Goal: Task Accomplishment & Management: Manage account settings

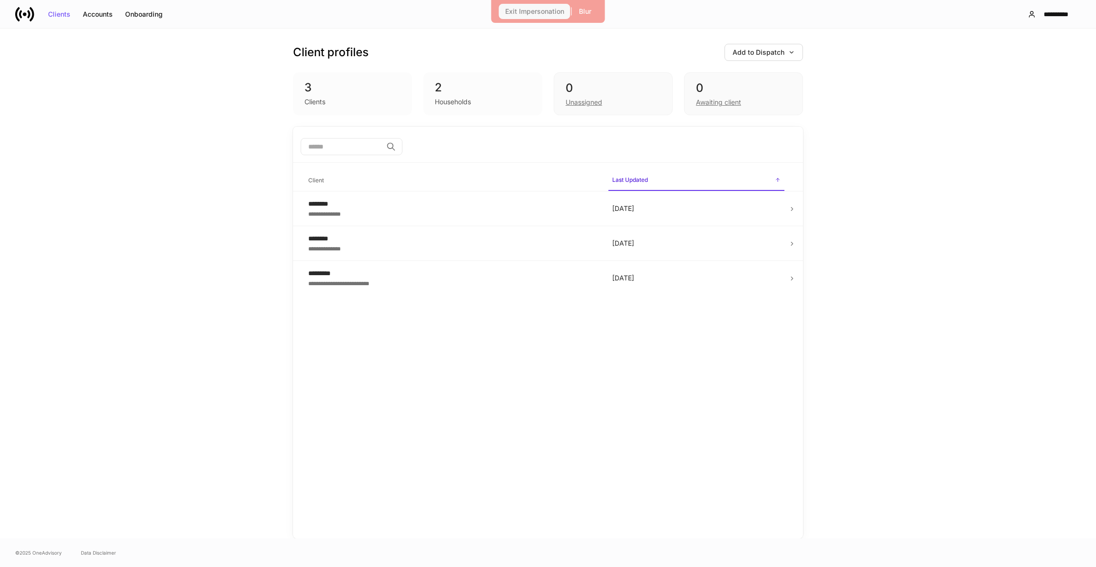
click at [541, 11] on div "Exit Impersonation" at bounding box center [534, 11] width 59 height 7
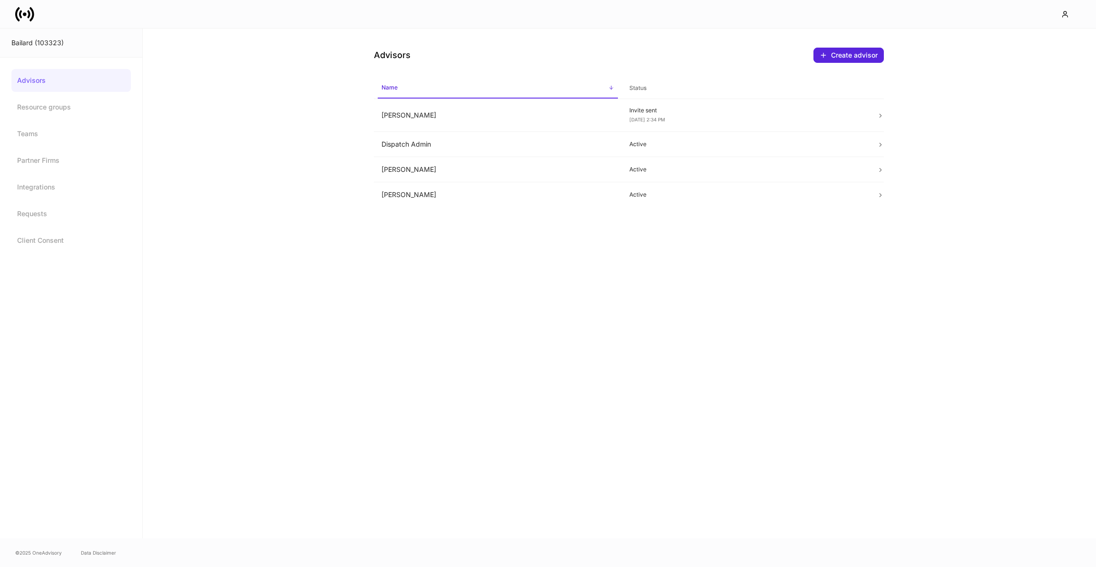
click at [28, 24] on div at bounding box center [548, 14] width 1096 height 28
click at [27, 16] on icon at bounding box center [24, 14] width 19 height 19
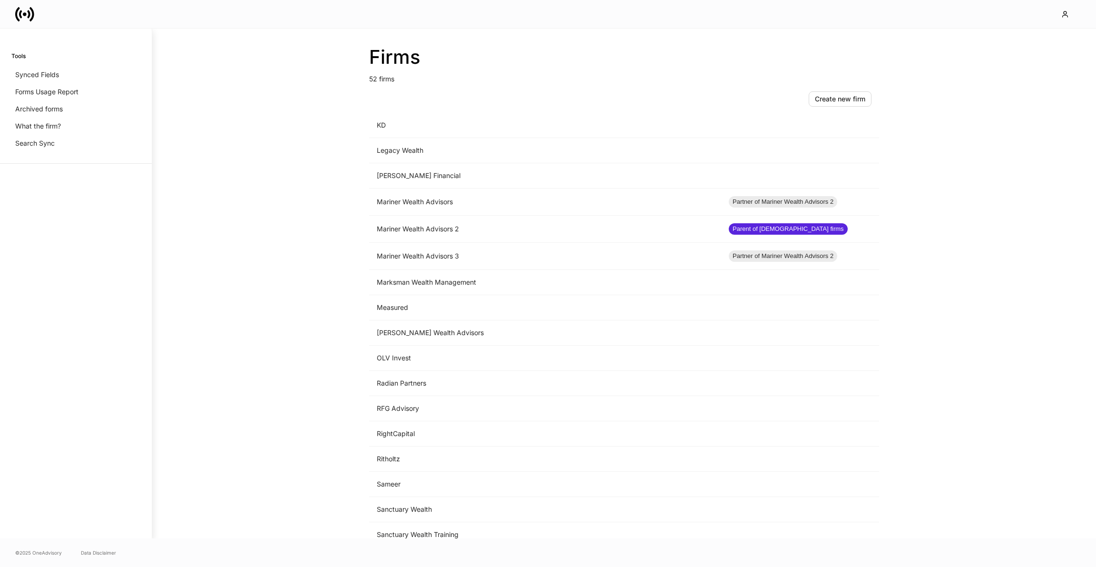
scroll to position [724, 0]
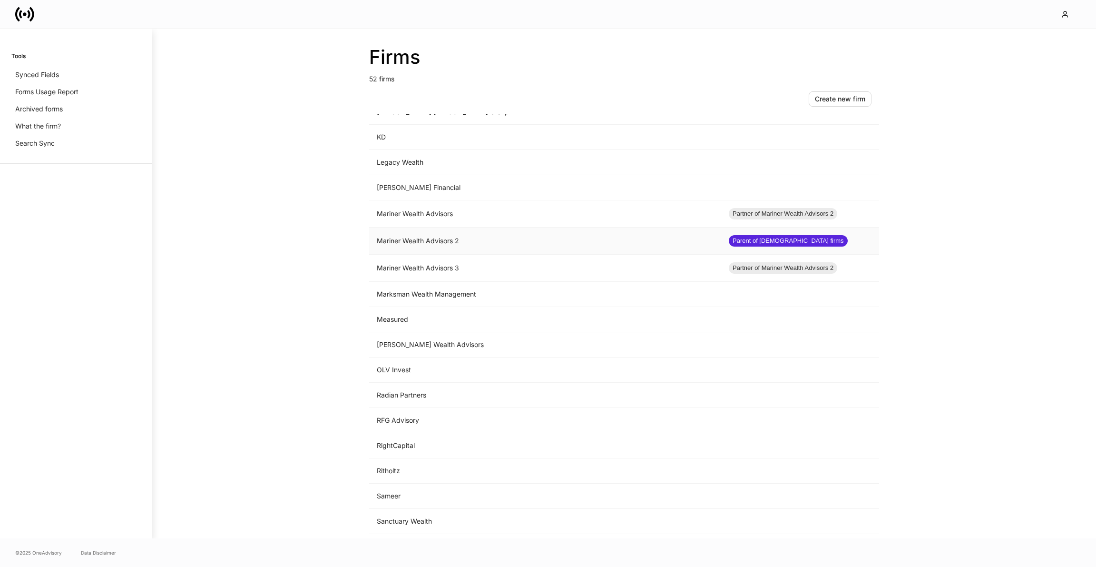
click at [401, 234] on td "Mariner Wealth Advisors 2" at bounding box center [545, 240] width 352 height 27
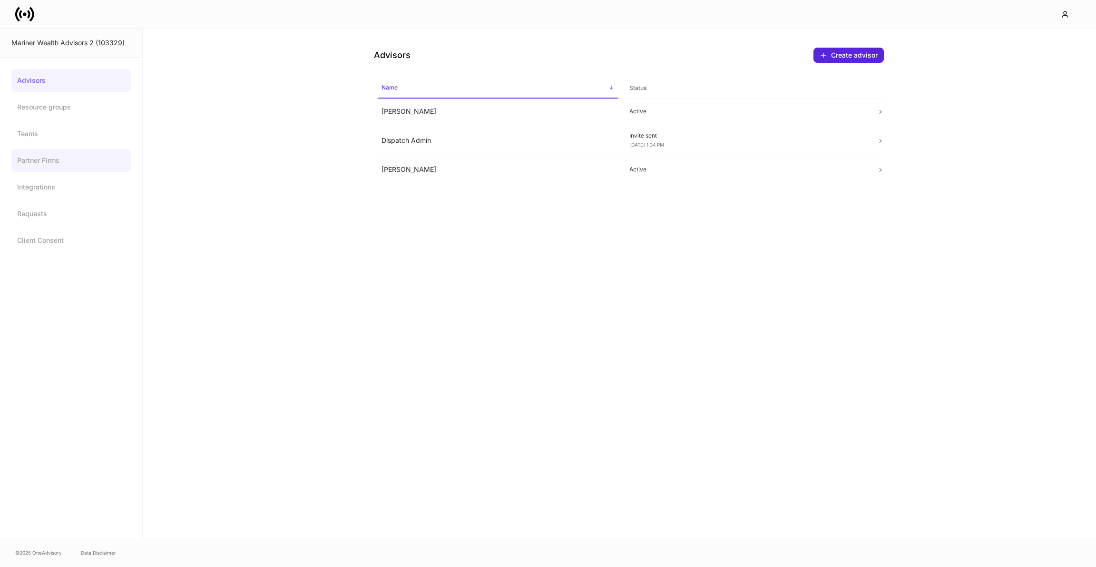
click at [28, 161] on link "Partner Firms" at bounding box center [70, 160] width 119 height 23
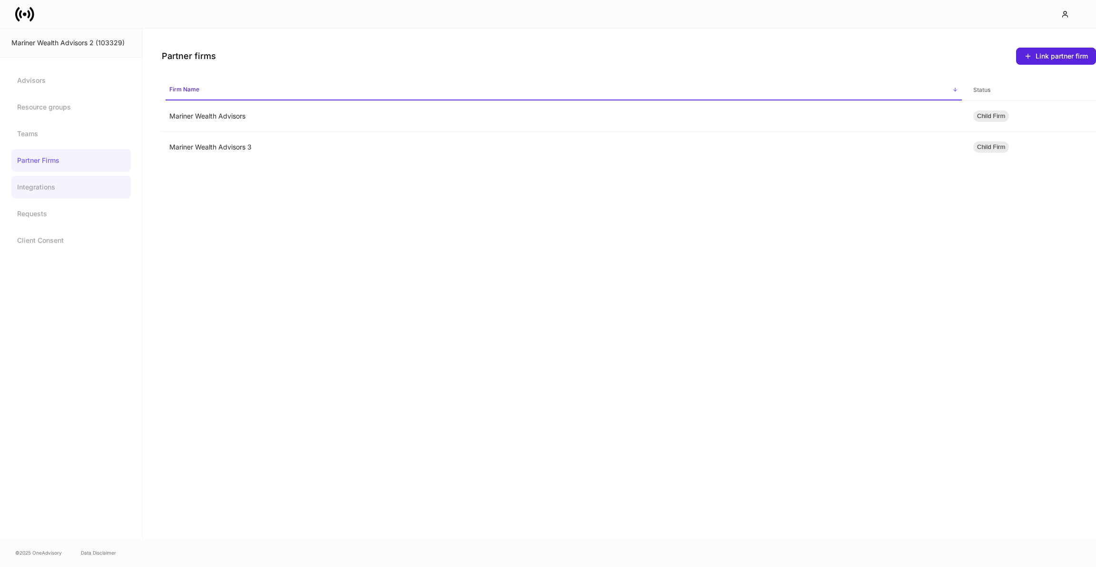
click at [32, 180] on link "Integrations" at bounding box center [70, 187] width 119 height 23
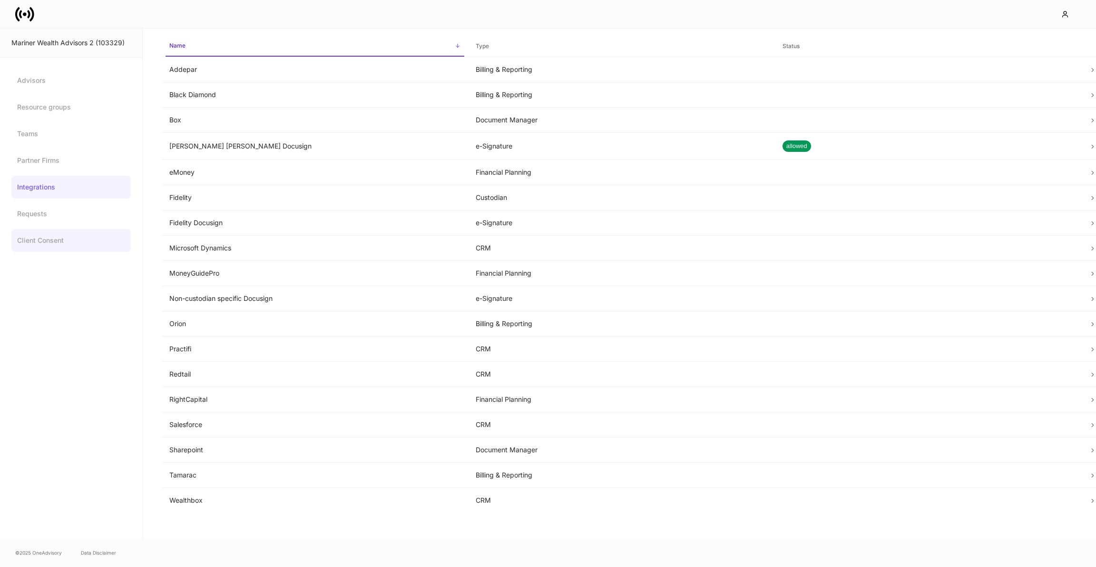
click at [81, 236] on link "Client Consent" at bounding box center [70, 240] width 119 height 23
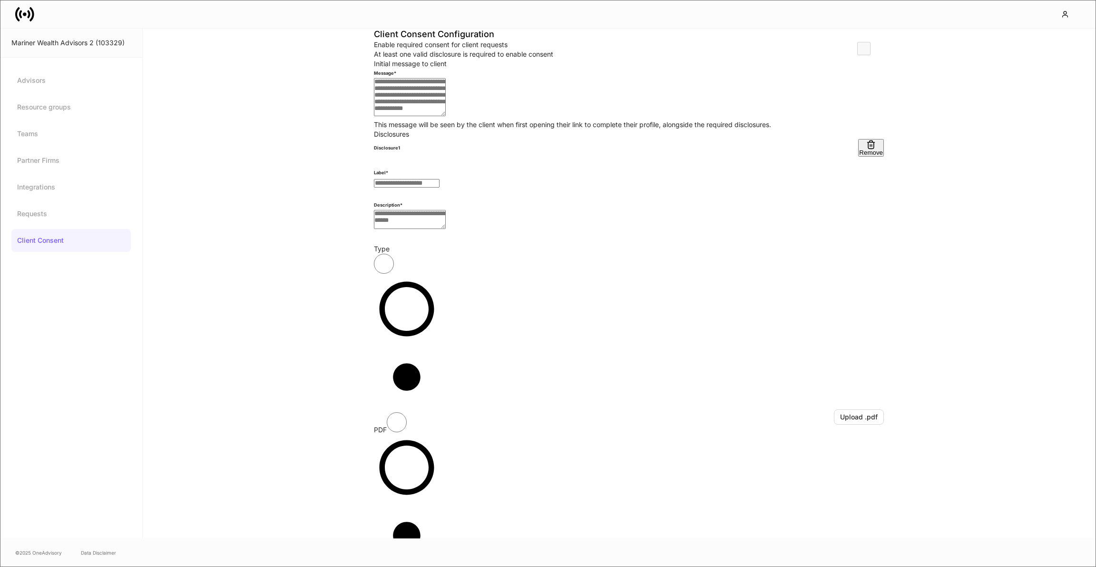
click at [68, 119] on div "Advisors Resource groups Teams Partner Firms Integrations Requests Client Conse…" at bounding box center [70, 160] width 119 height 183
click at [65, 112] on link "Resource groups" at bounding box center [70, 107] width 119 height 23
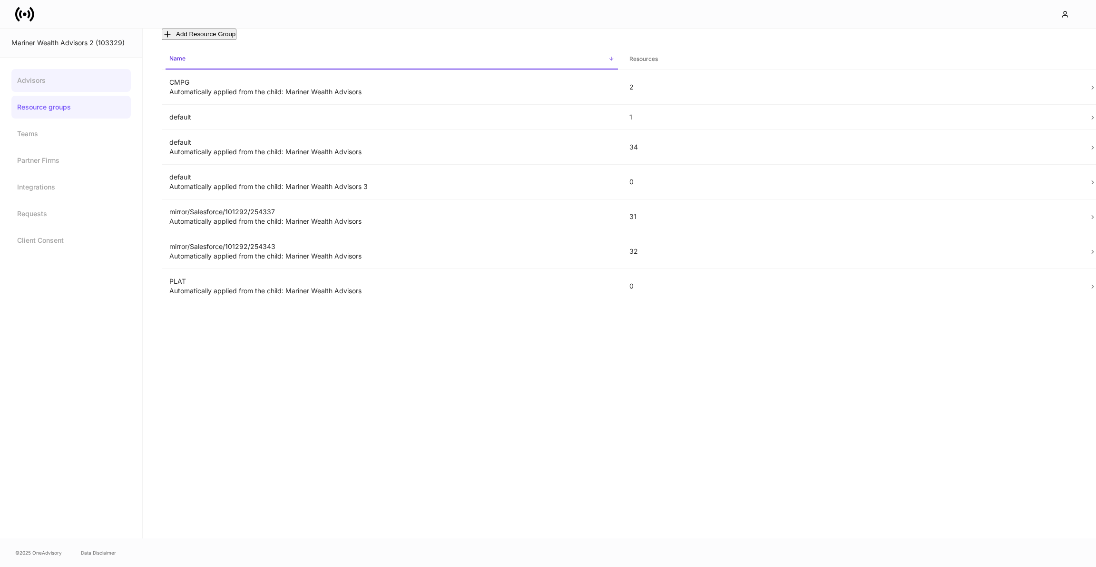
click at [33, 91] on link "Advisors" at bounding box center [70, 80] width 119 height 23
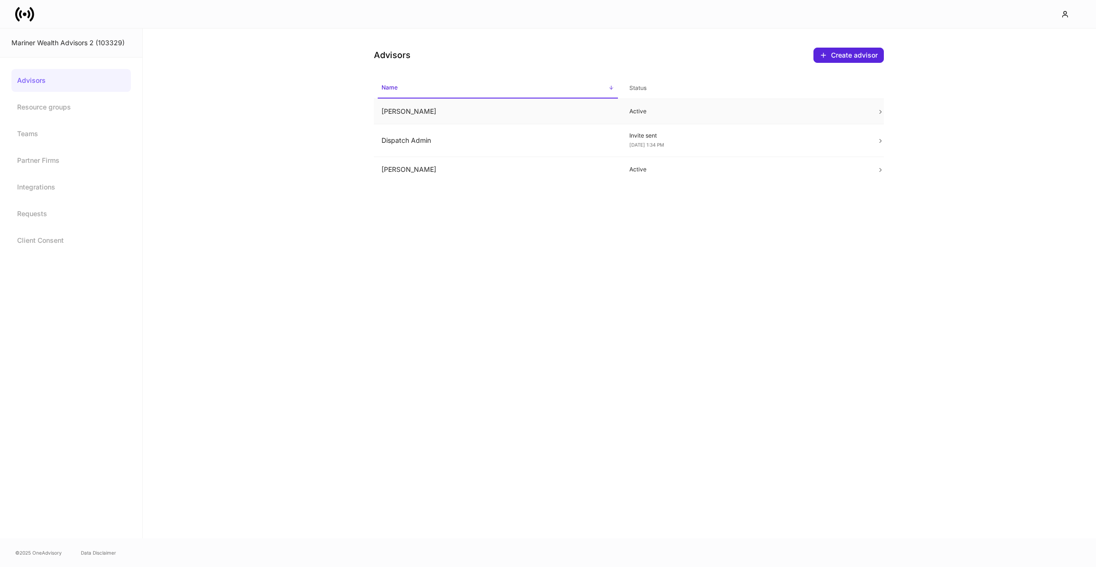
click at [469, 116] on td "Dan Cohen" at bounding box center [498, 111] width 248 height 25
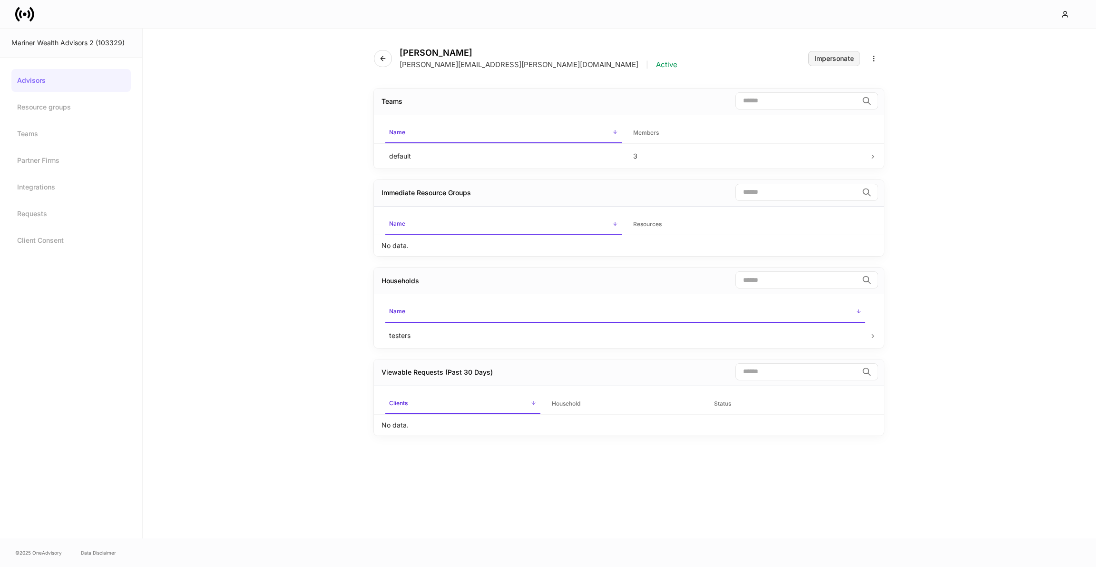
click at [825, 62] on button "Impersonate" at bounding box center [834, 58] width 52 height 15
